Goal: Go to known website: Access a specific website the user already knows

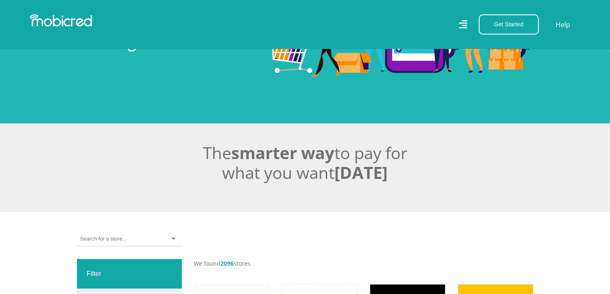
scroll to position [82, 0]
click at [95, 241] on input "select-one" at bounding box center [103, 238] width 46 height 7
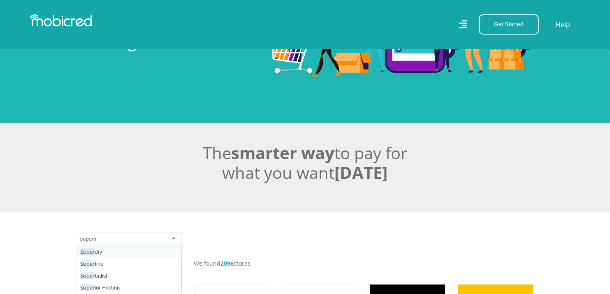
scroll to position [0, 0]
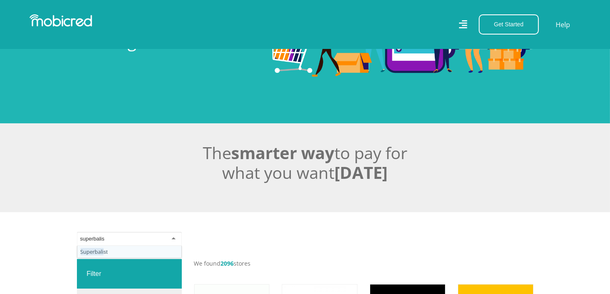
type input "superbalist"
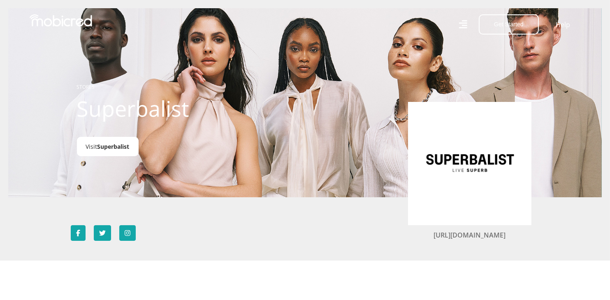
click at [114, 148] on span "Superbalist" at bounding box center [113, 147] width 32 height 8
